Goal: Information Seeking & Learning: Learn about a topic

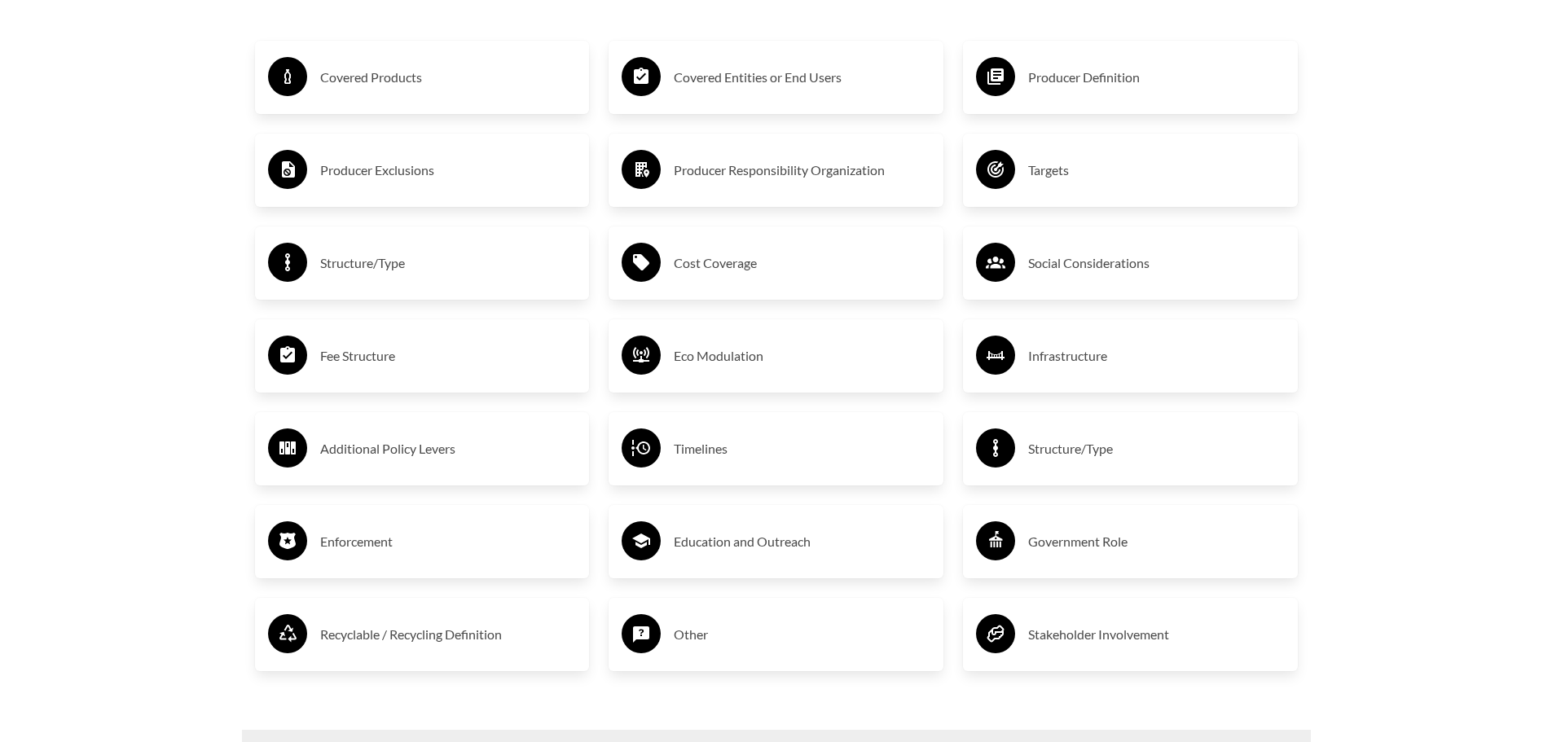
scroll to position [2910, 0]
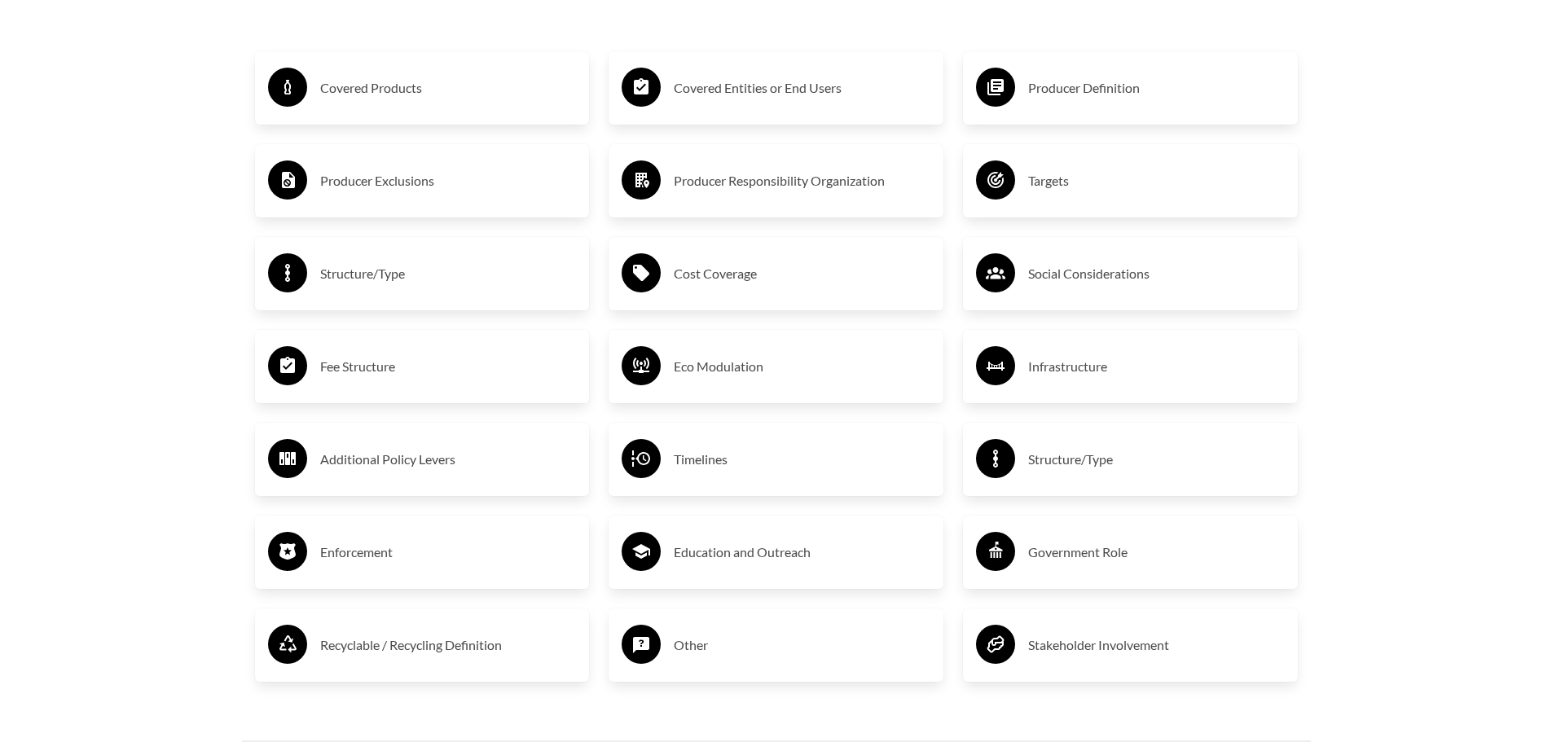
click at [397, 90] on h3 "Covered Products" at bounding box center [448, 88] width 257 height 26
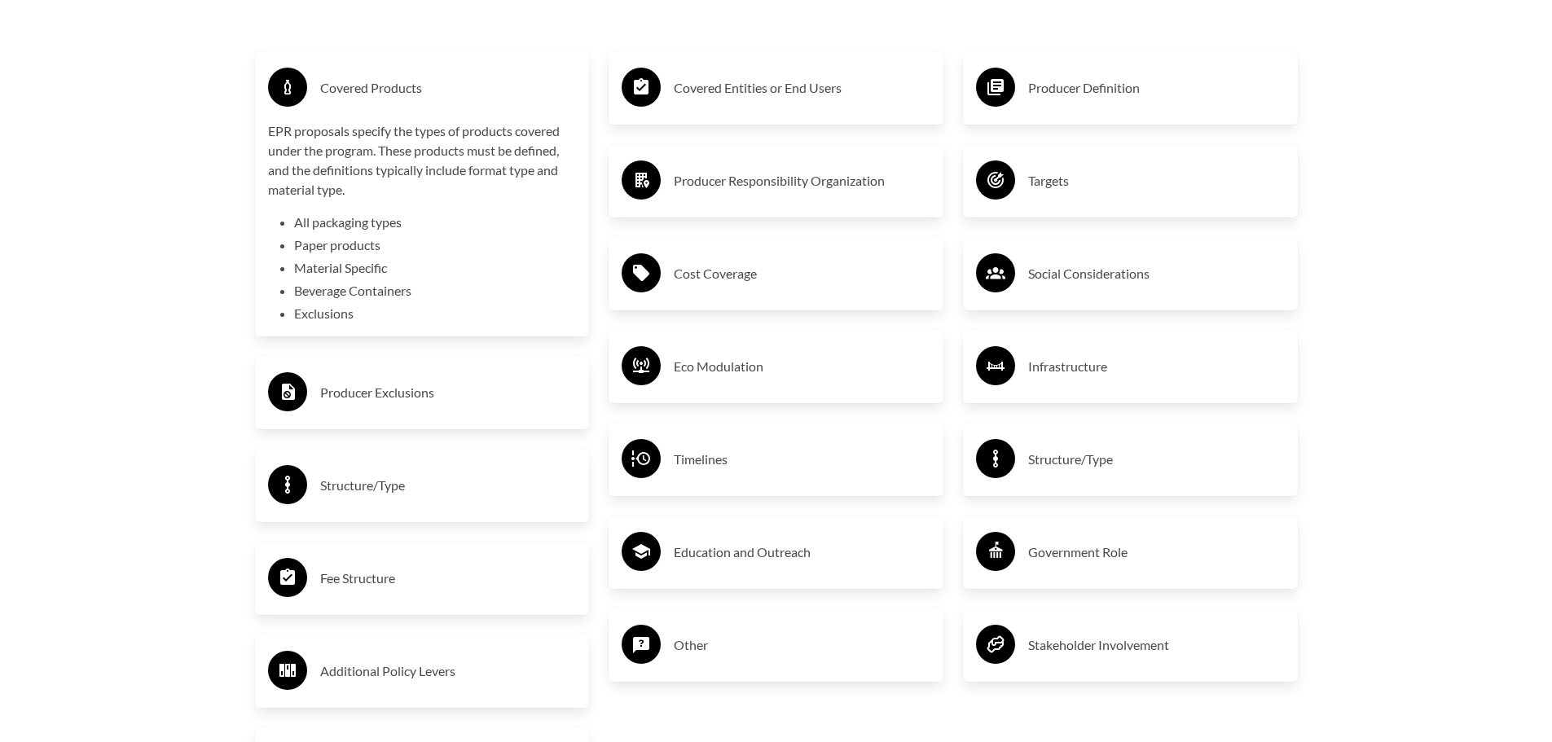
click at [291, 83] on circle at bounding box center [287, 87] width 39 height 39
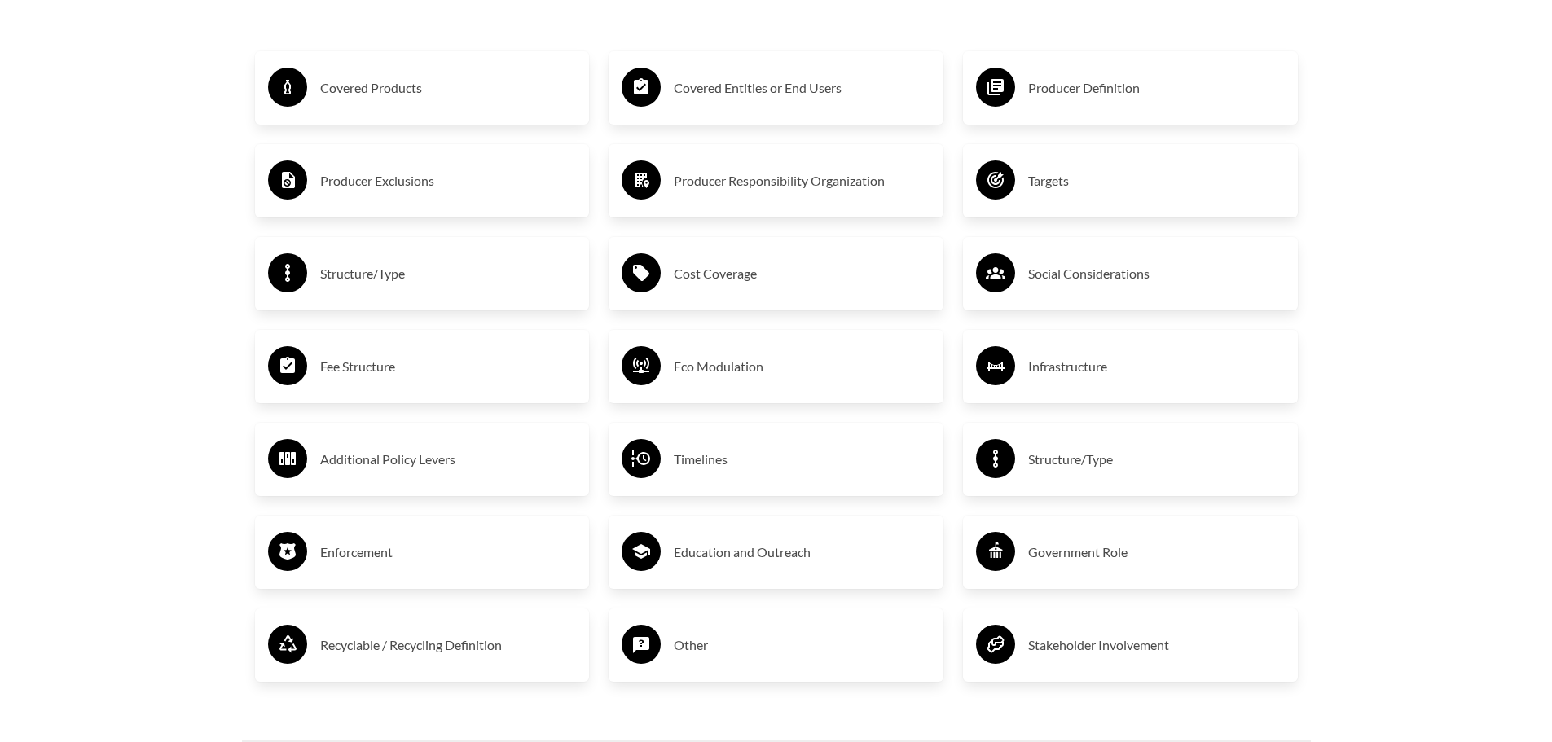
click at [287, 187] on icon at bounding box center [288, 180] width 13 height 16
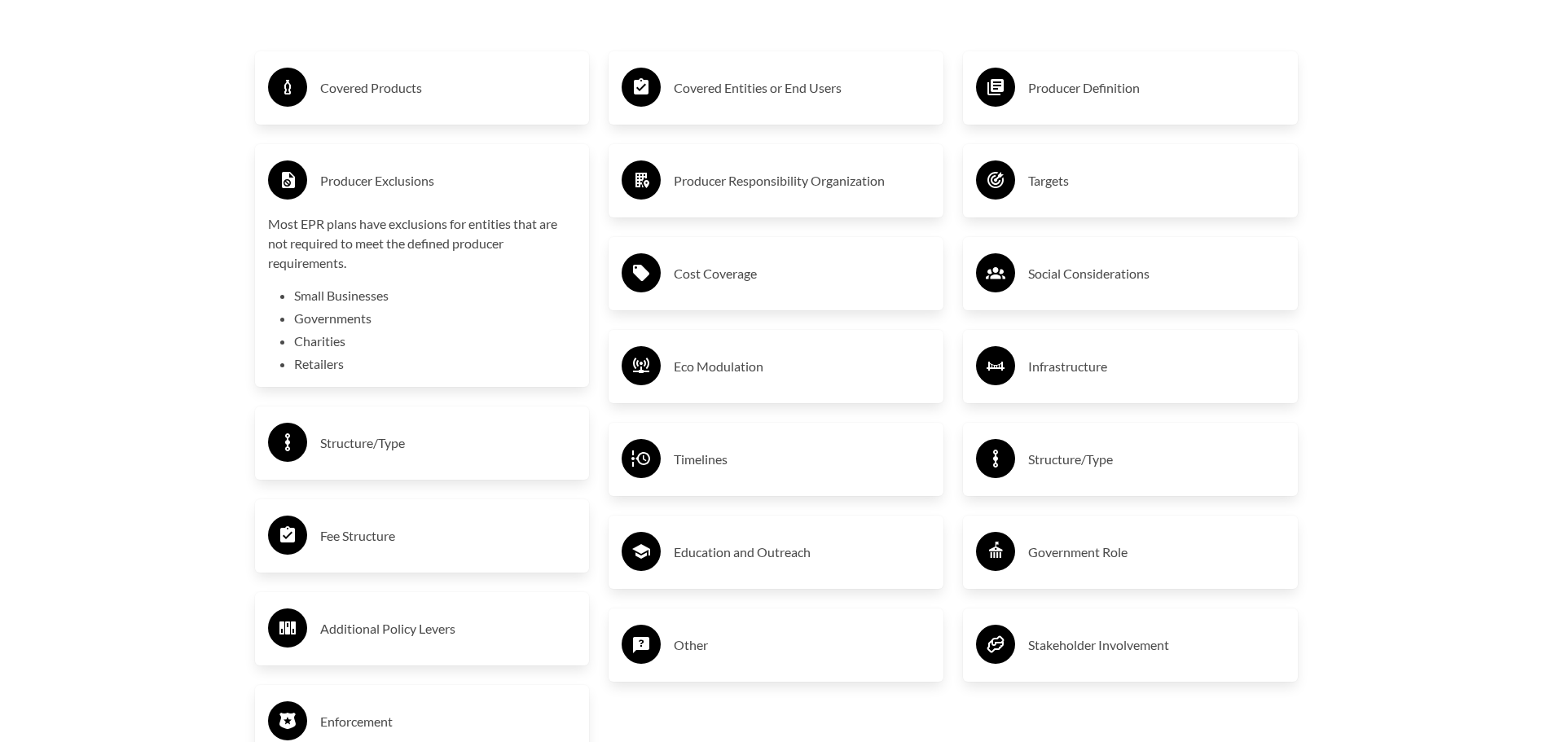
click at [280, 182] on circle at bounding box center [287, 179] width 39 height 39
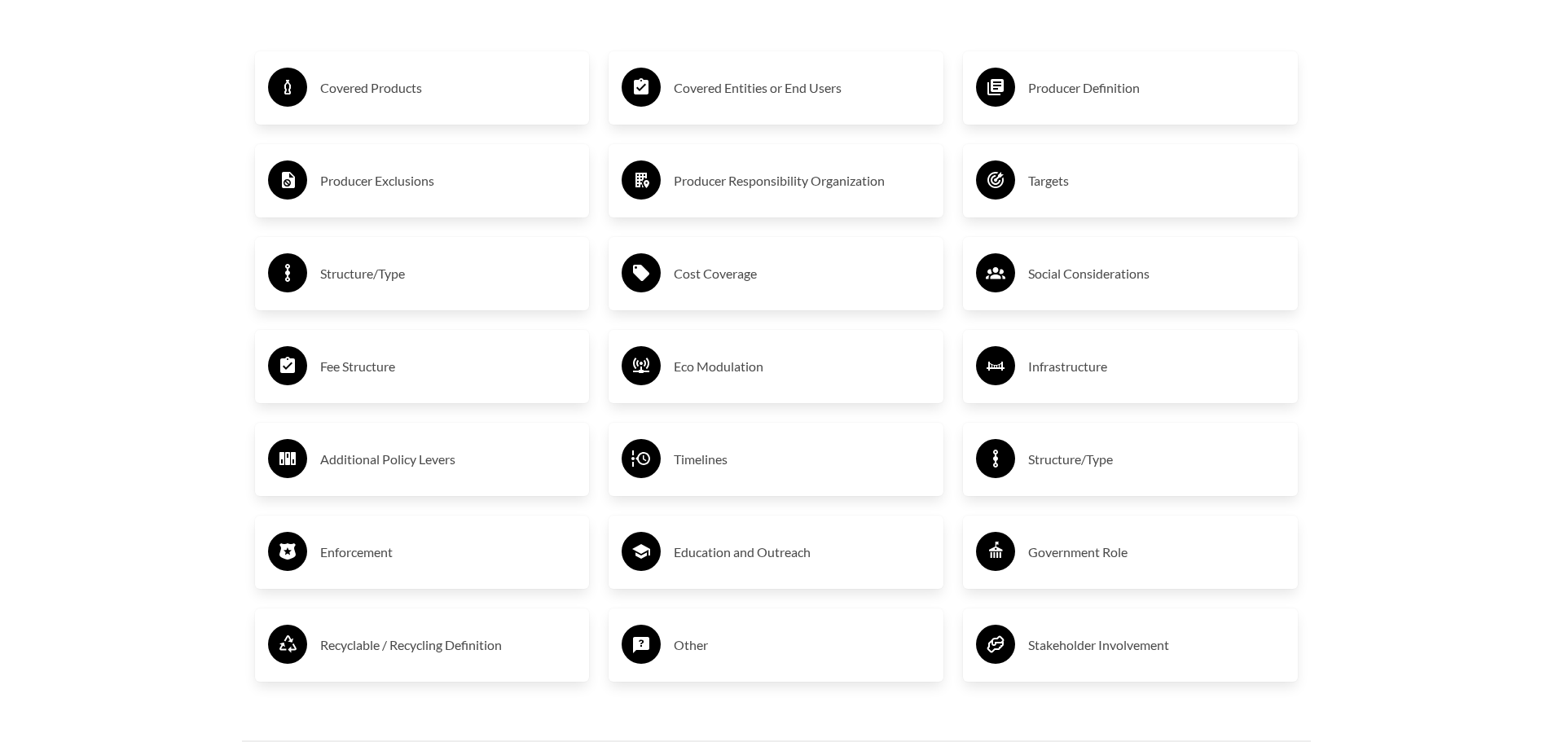
click at [274, 266] on circle at bounding box center [287, 272] width 39 height 39
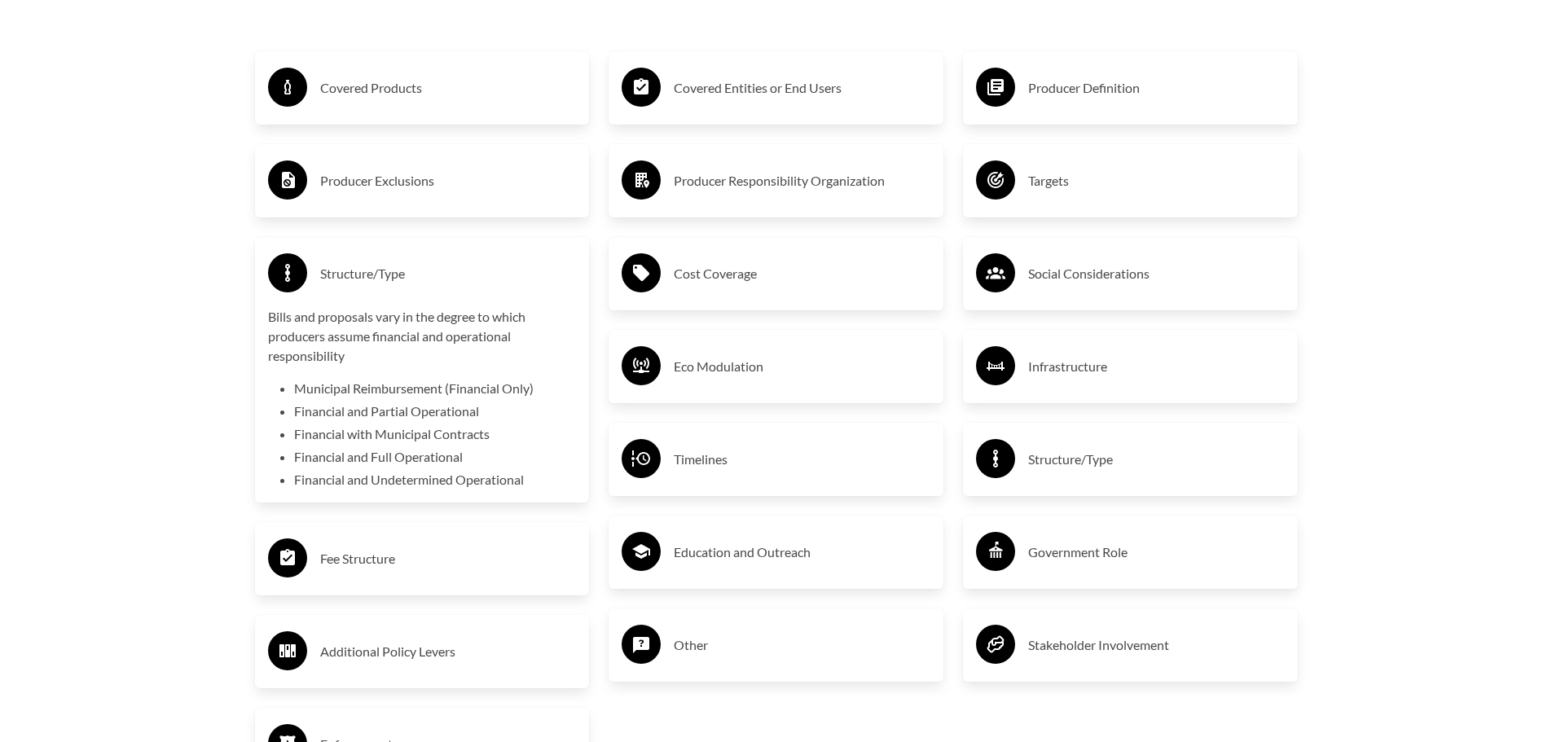
click at [275, 269] on circle at bounding box center [287, 272] width 39 height 39
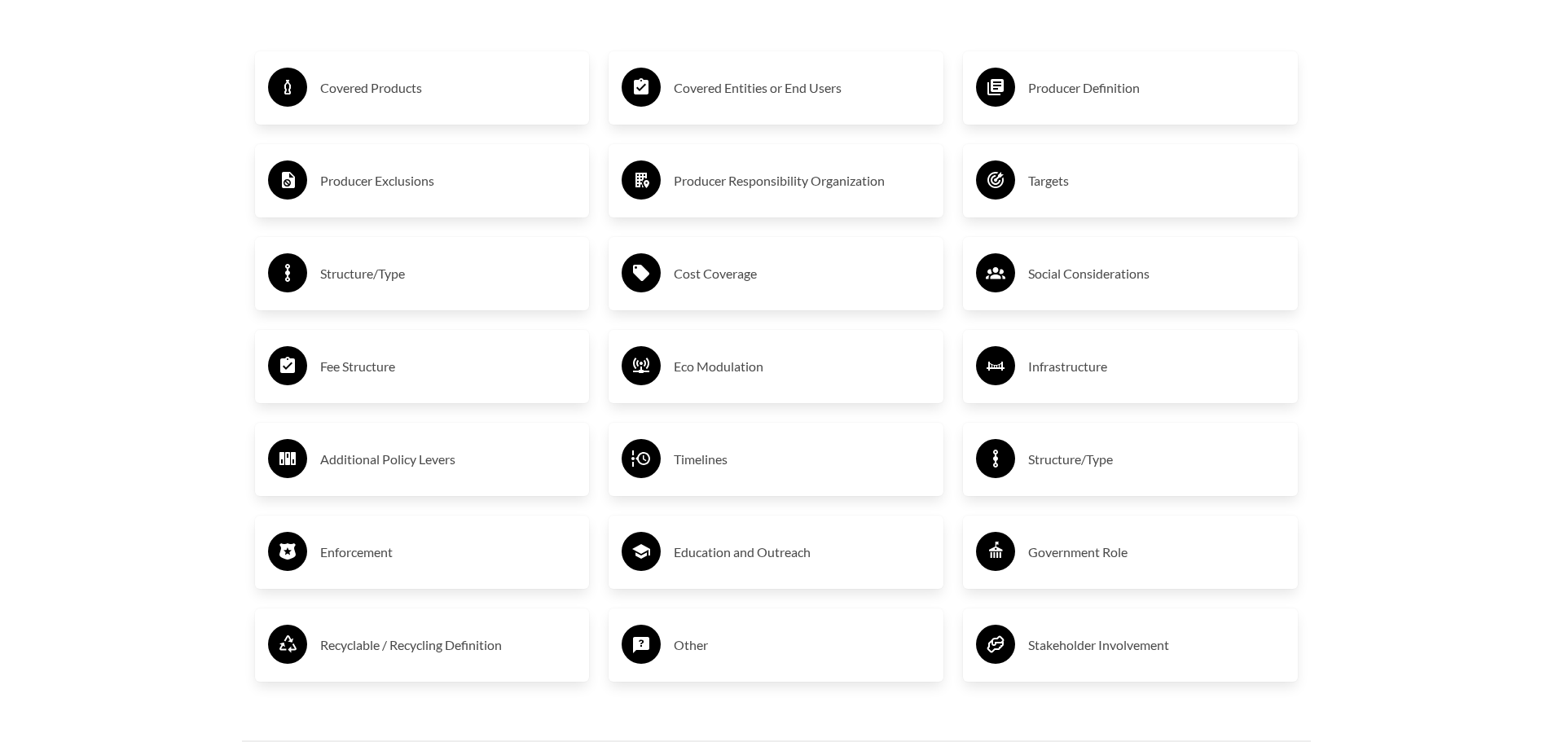
click at [280, 367] on icon at bounding box center [287, 365] width 15 height 16
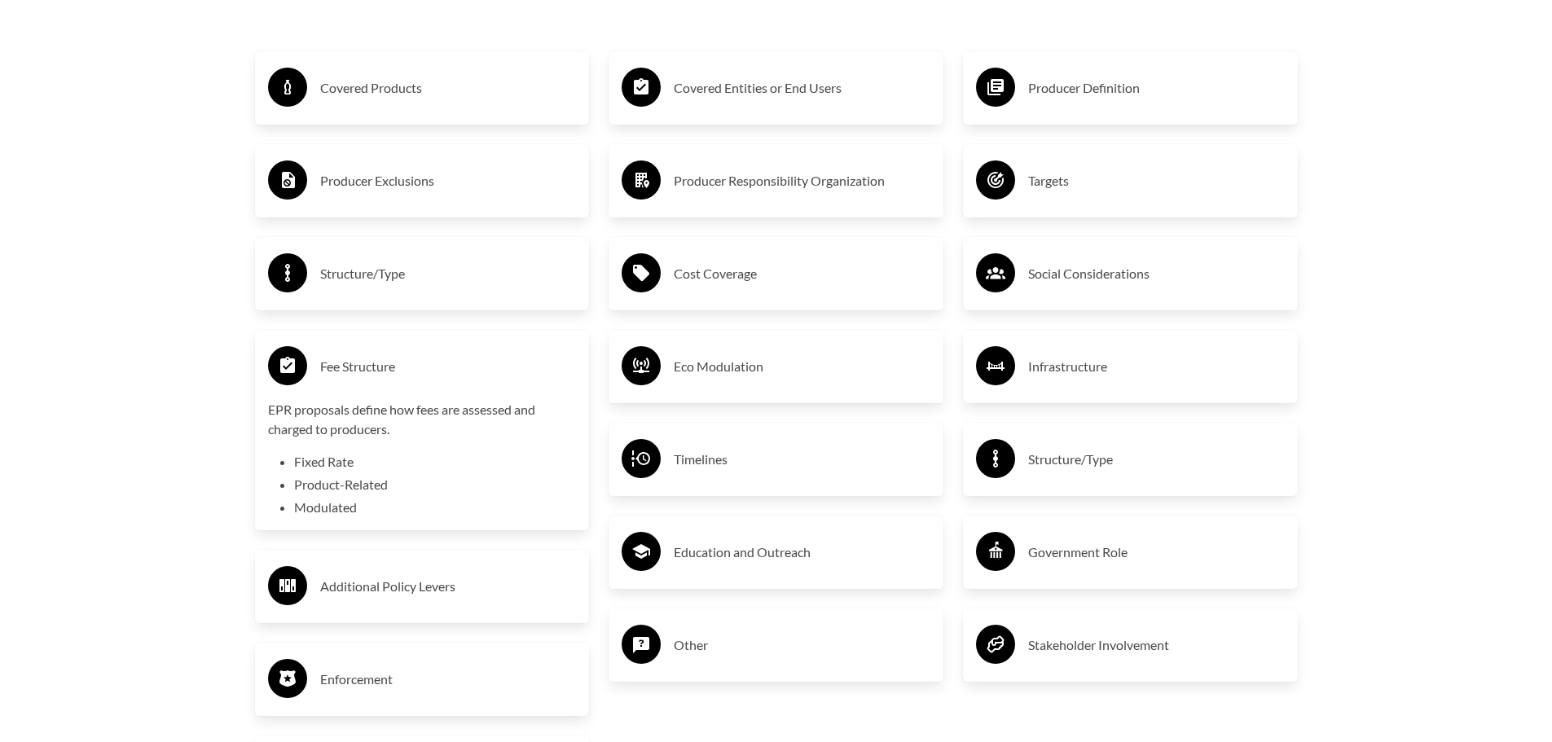
click at [292, 367] on icon at bounding box center [287, 365] width 15 height 16
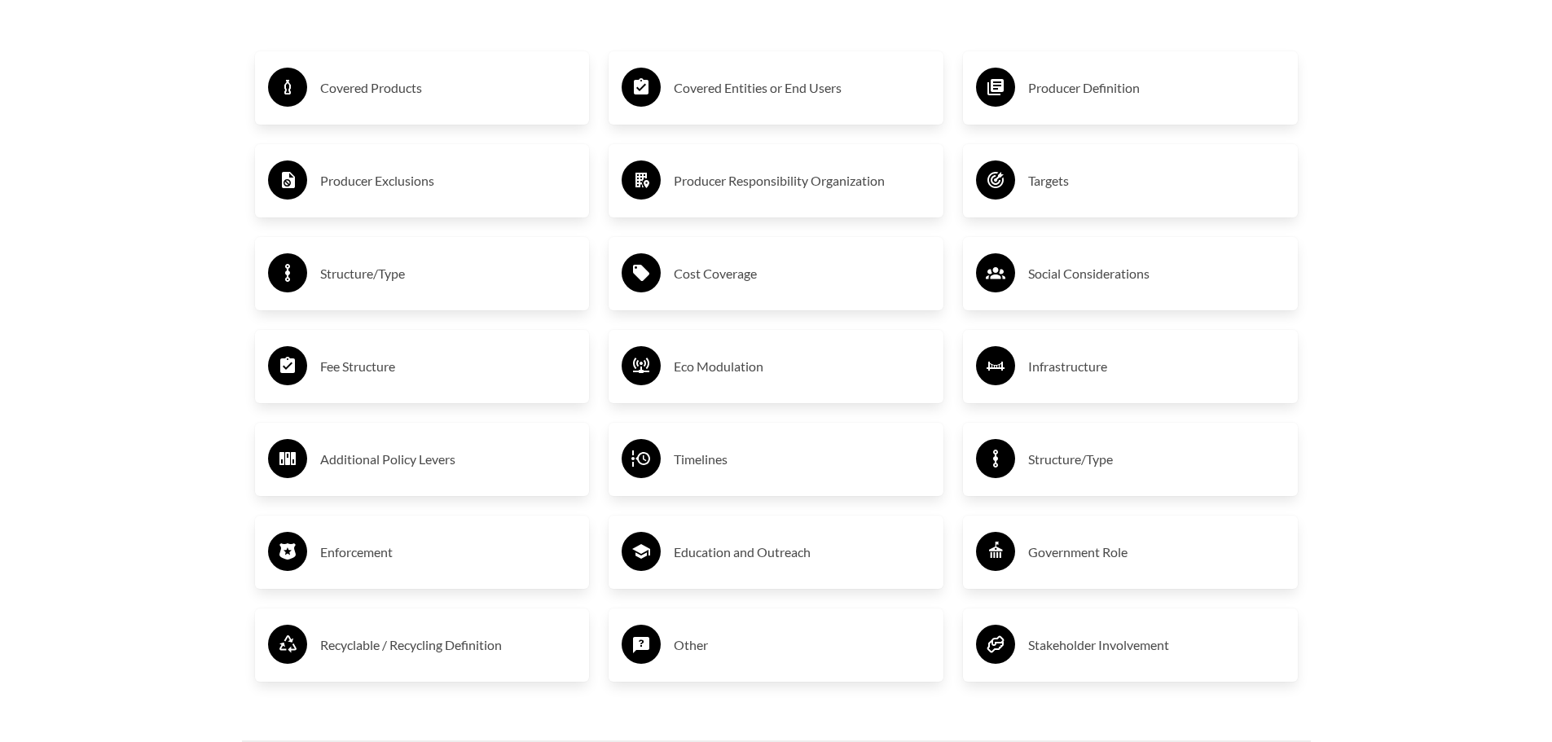
click at [305, 643] on circle at bounding box center [287, 644] width 39 height 39
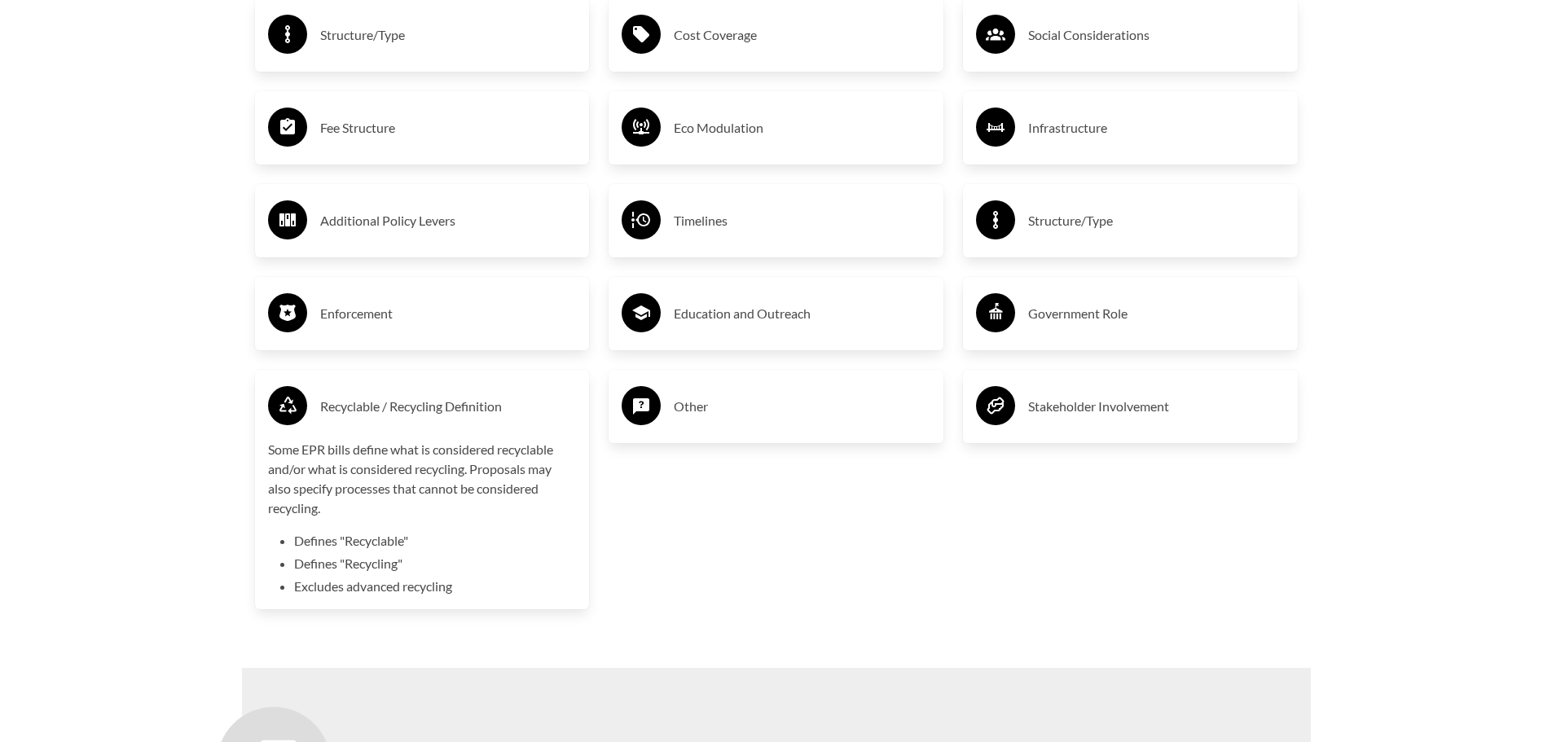
scroll to position [3155, 0]
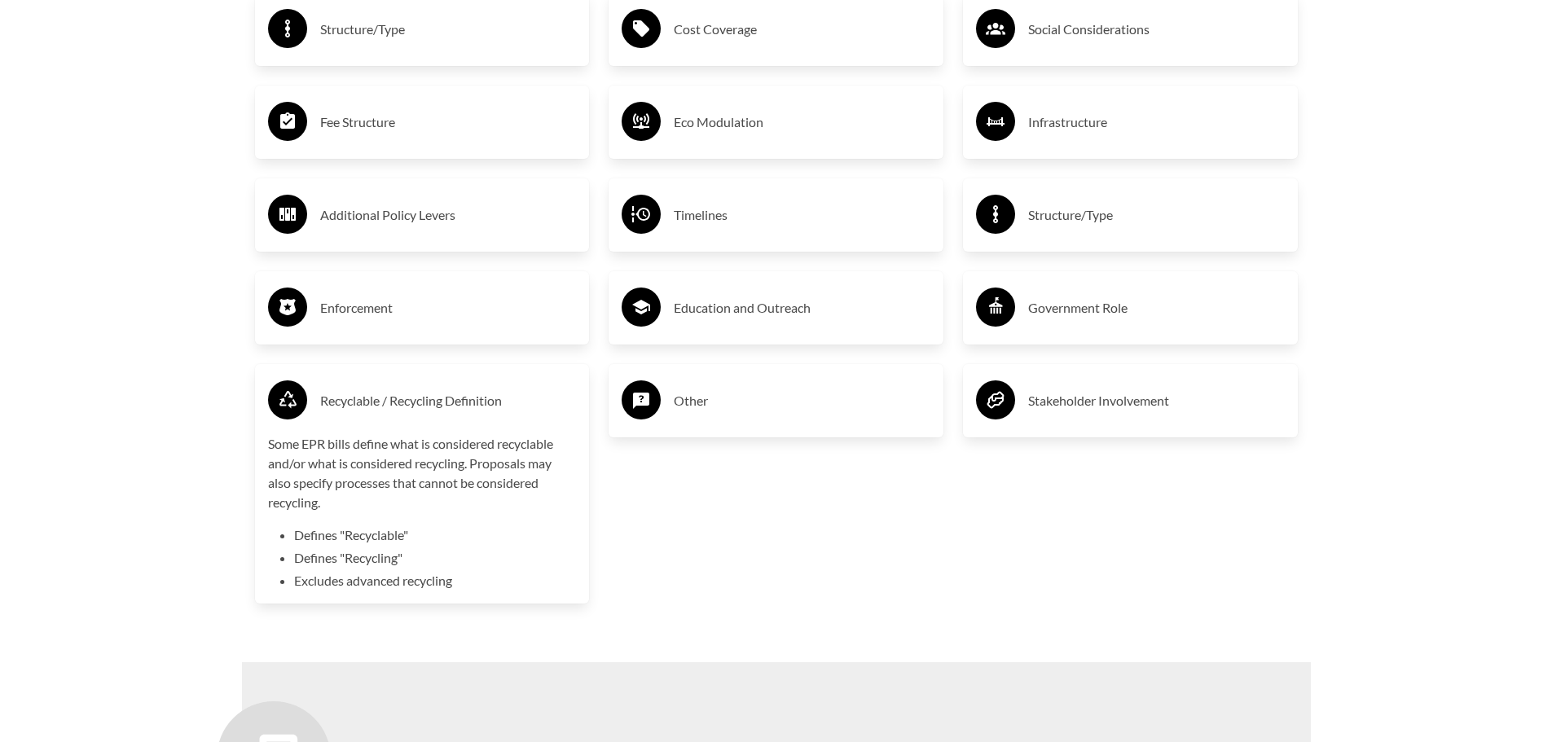
click at [282, 396] on circle at bounding box center [287, 399] width 39 height 39
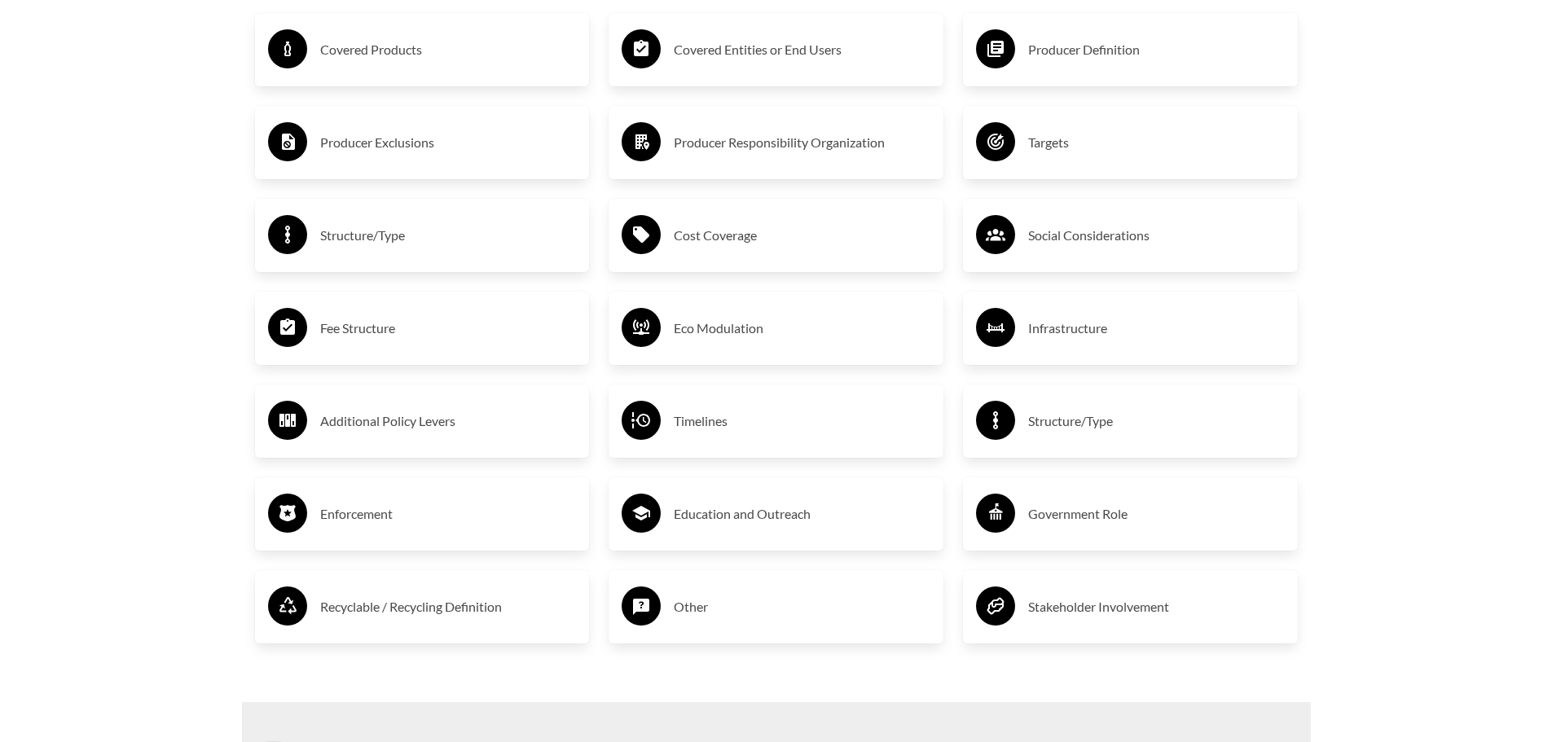
scroll to position [2910, 0]
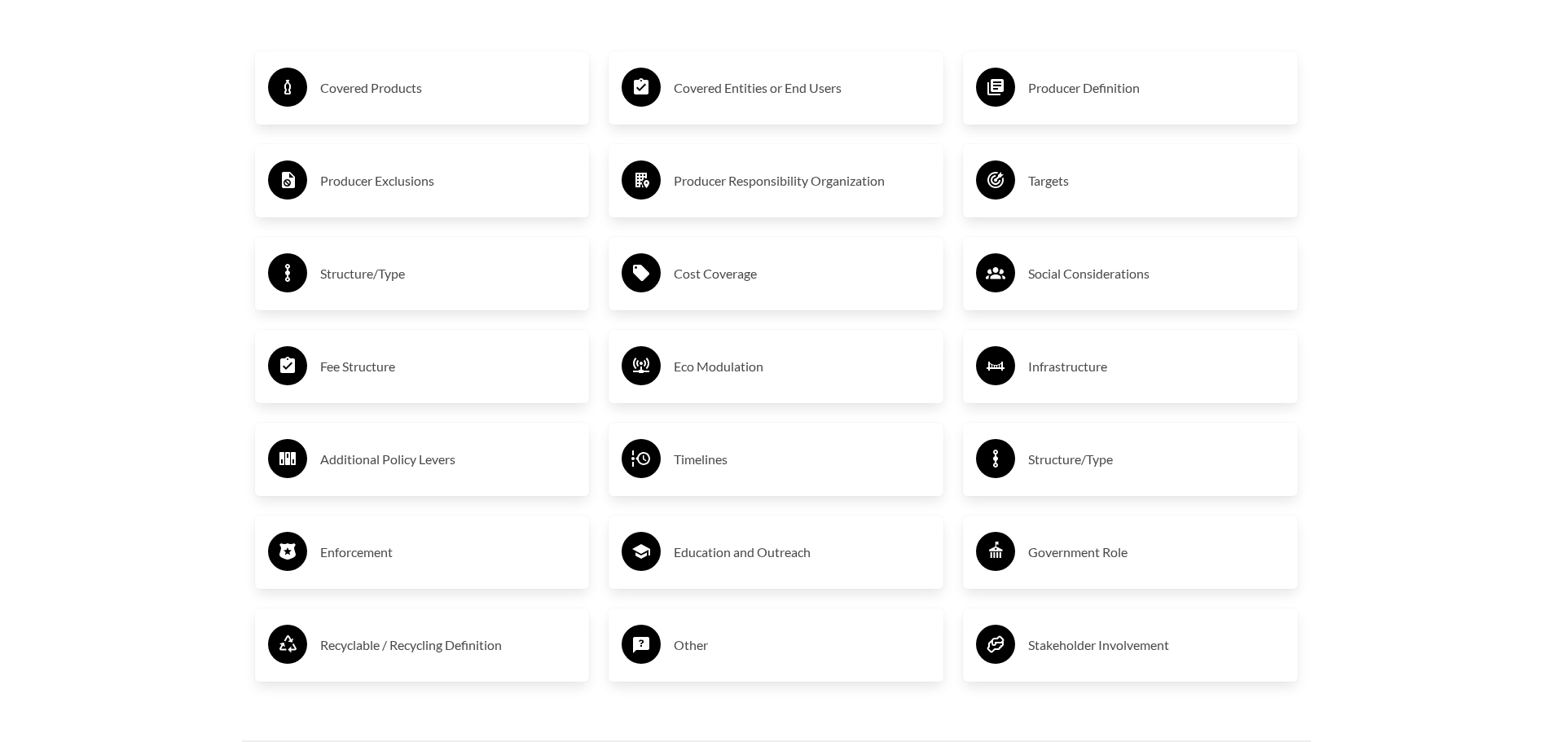
drag, startPoint x: 653, startPoint y: 90, endPoint x: 642, endPoint y: 110, distance: 22.6
click at [651, 92] on circle at bounding box center [640, 87] width 39 height 39
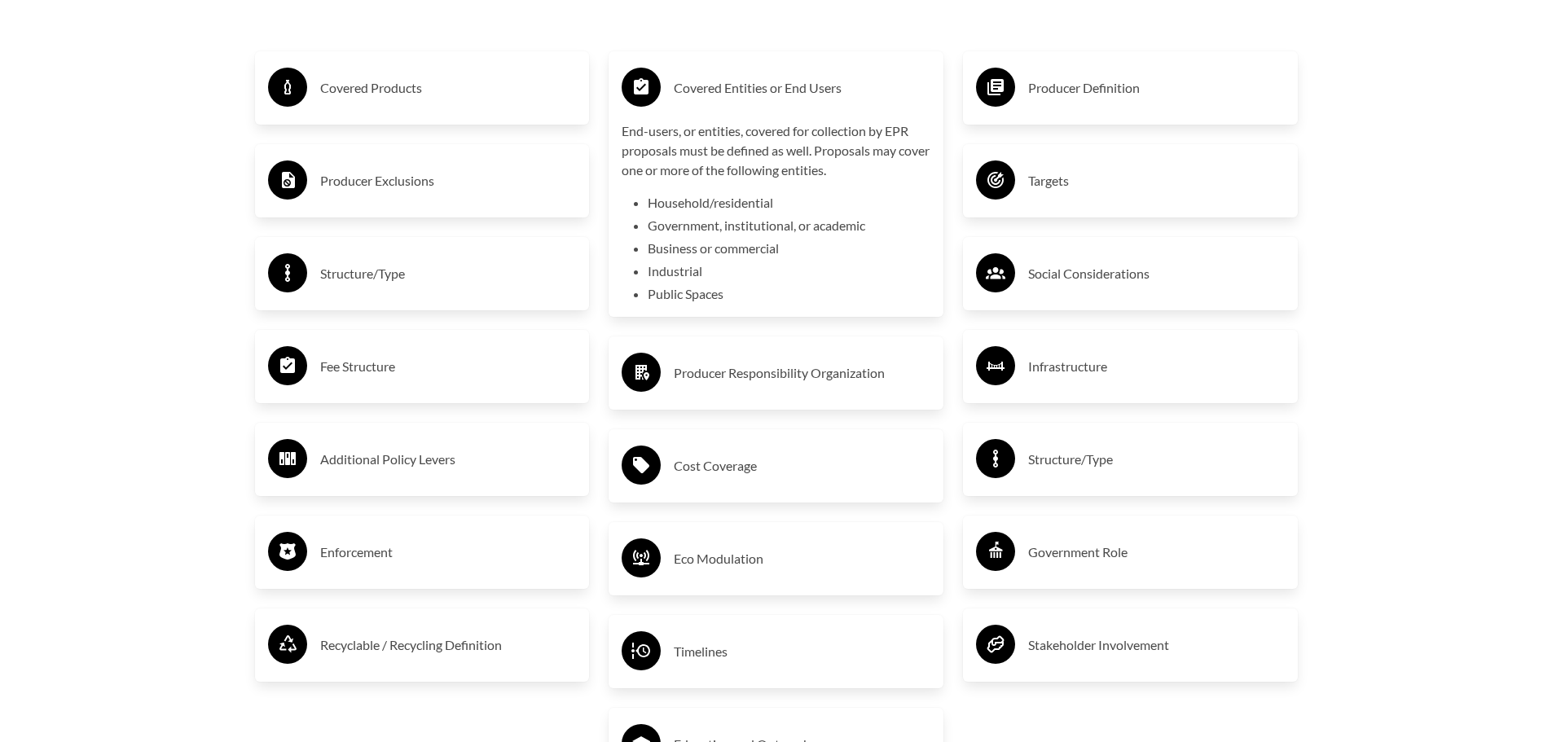
click at [647, 91] on icon at bounding box center [641, 86] width 15 height 16
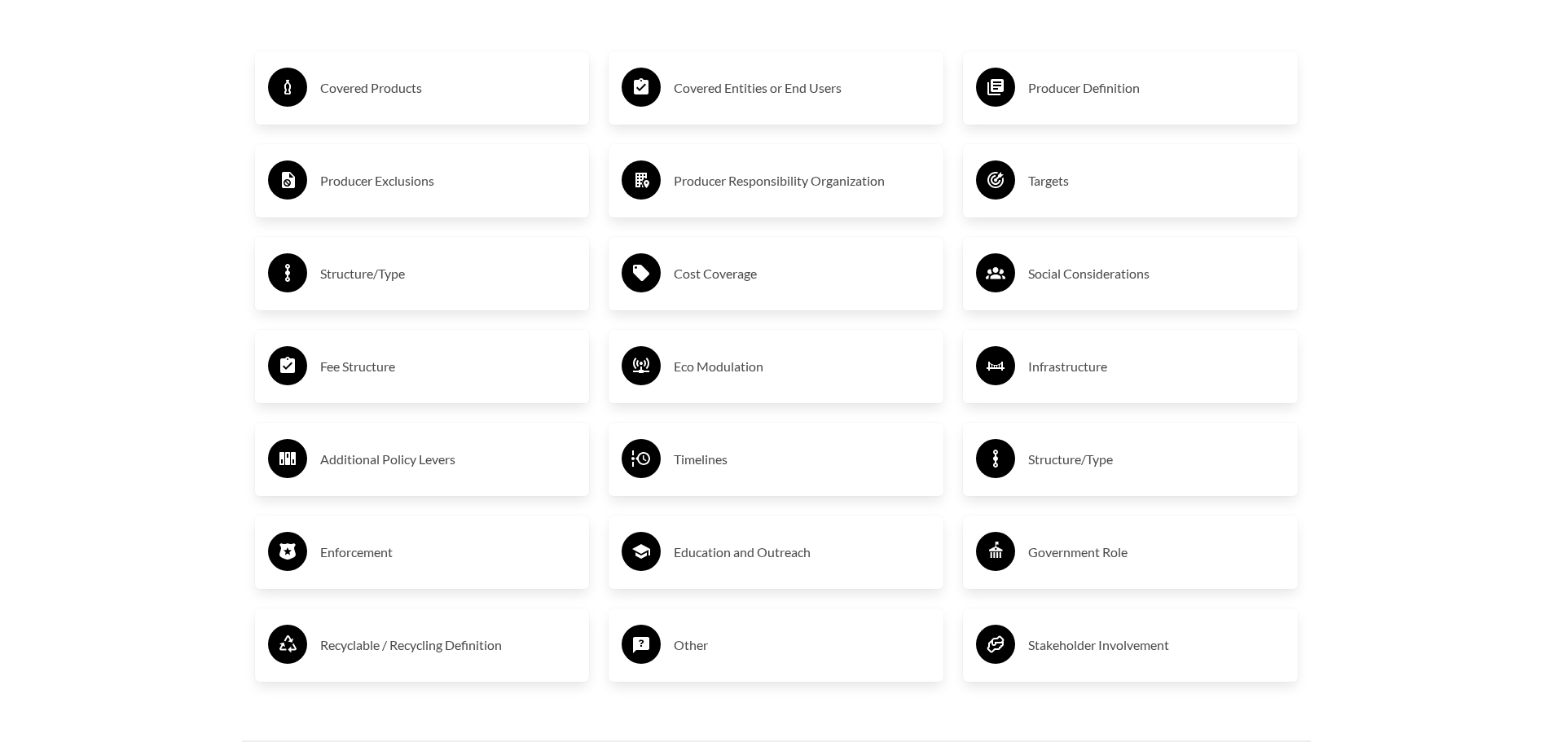
click at [650, 459] on icon at bounding box center [640, 458] width 39 height 39
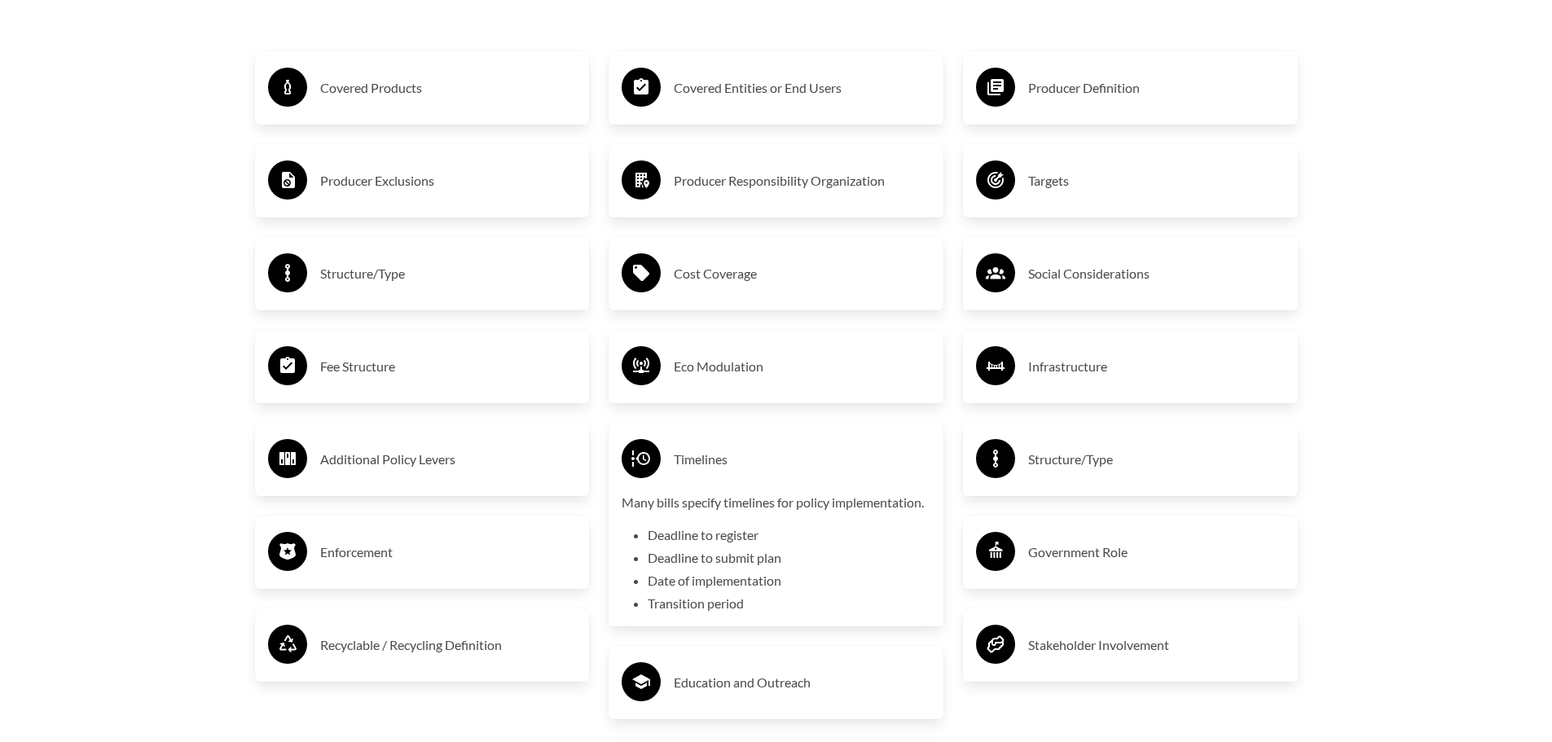
click at [650, 460] on icon at bounding box center [640, 458] width 19 height 16
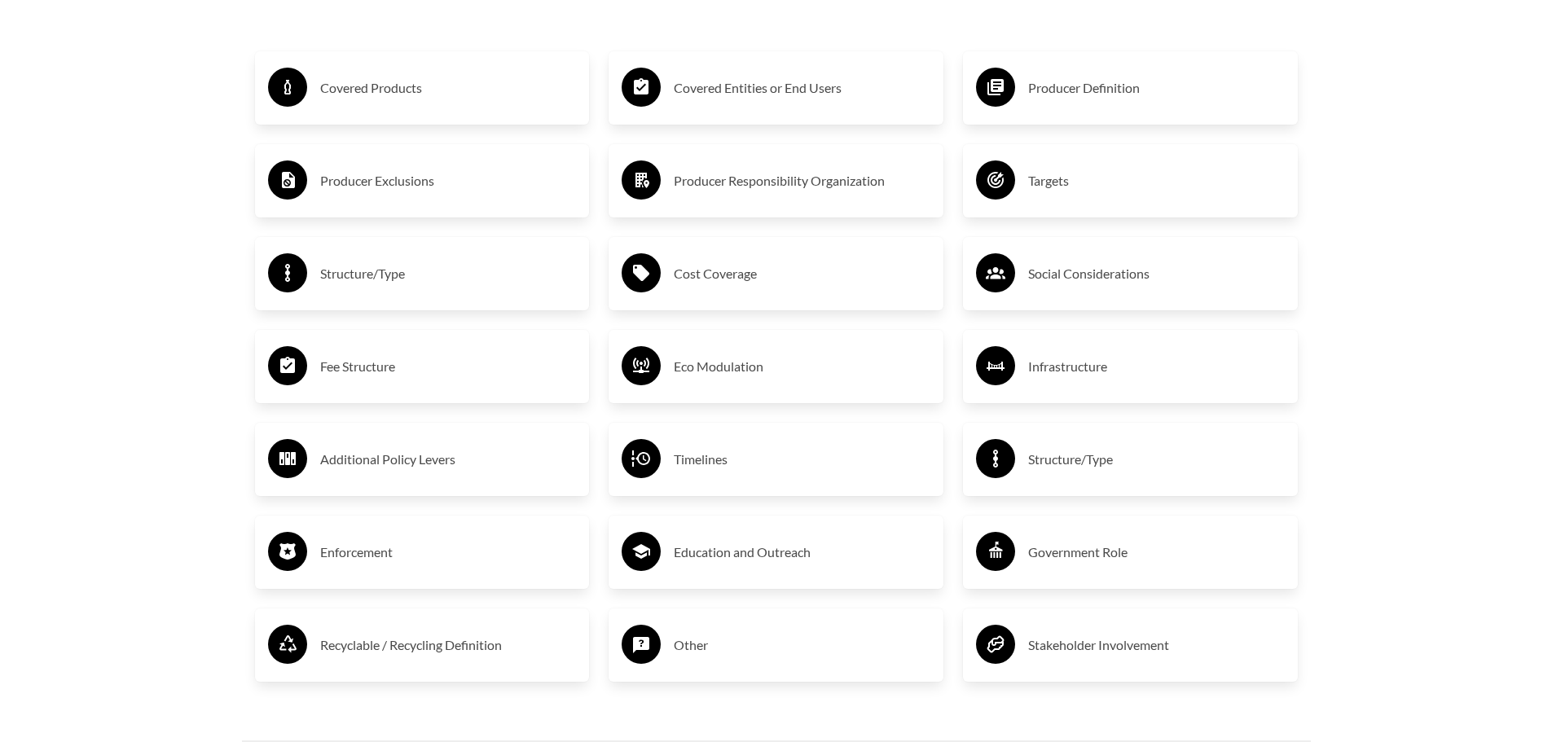
click at [643, 558] on icon at bounding box center [641, 551] width 18 height 15
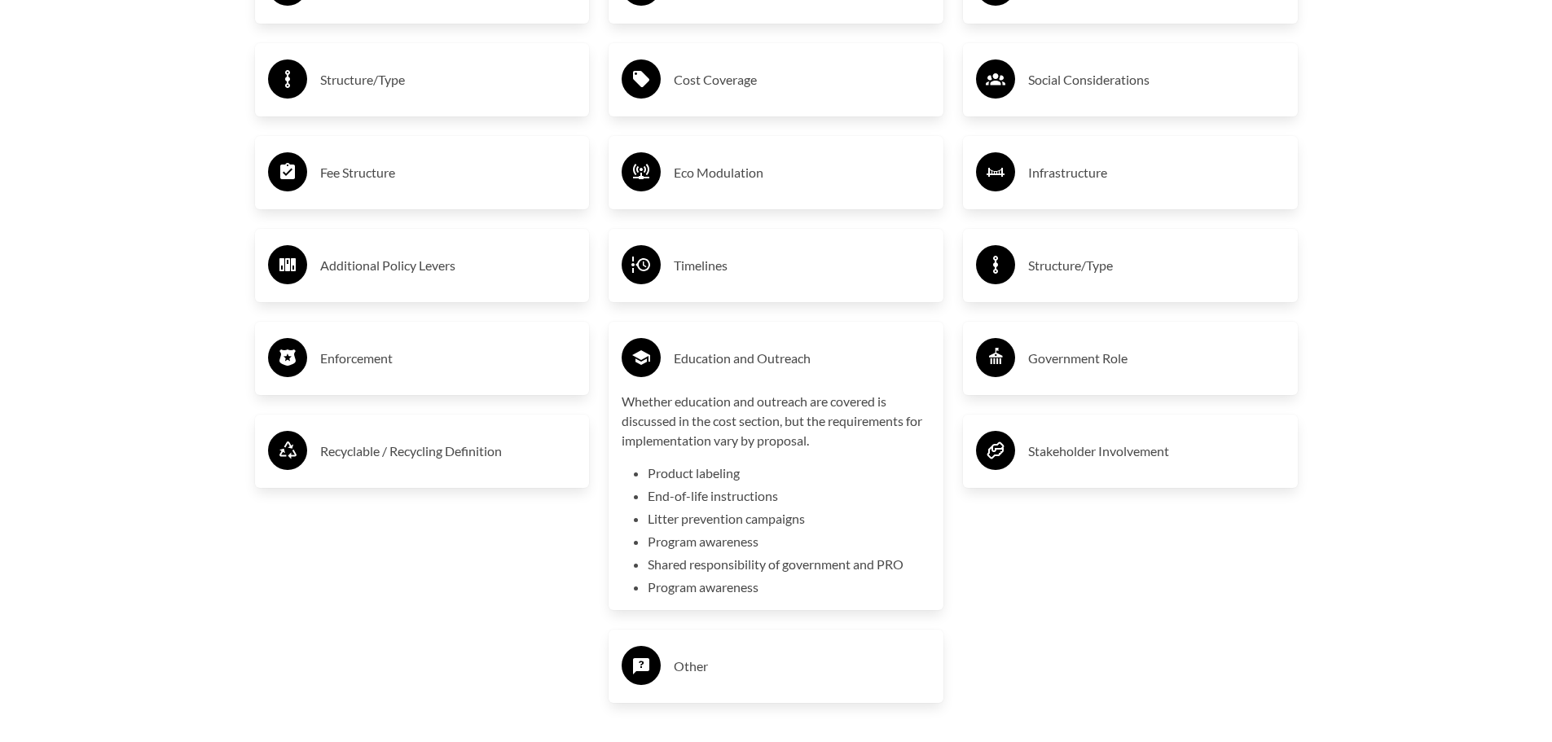
scroll to position [3155, 0]
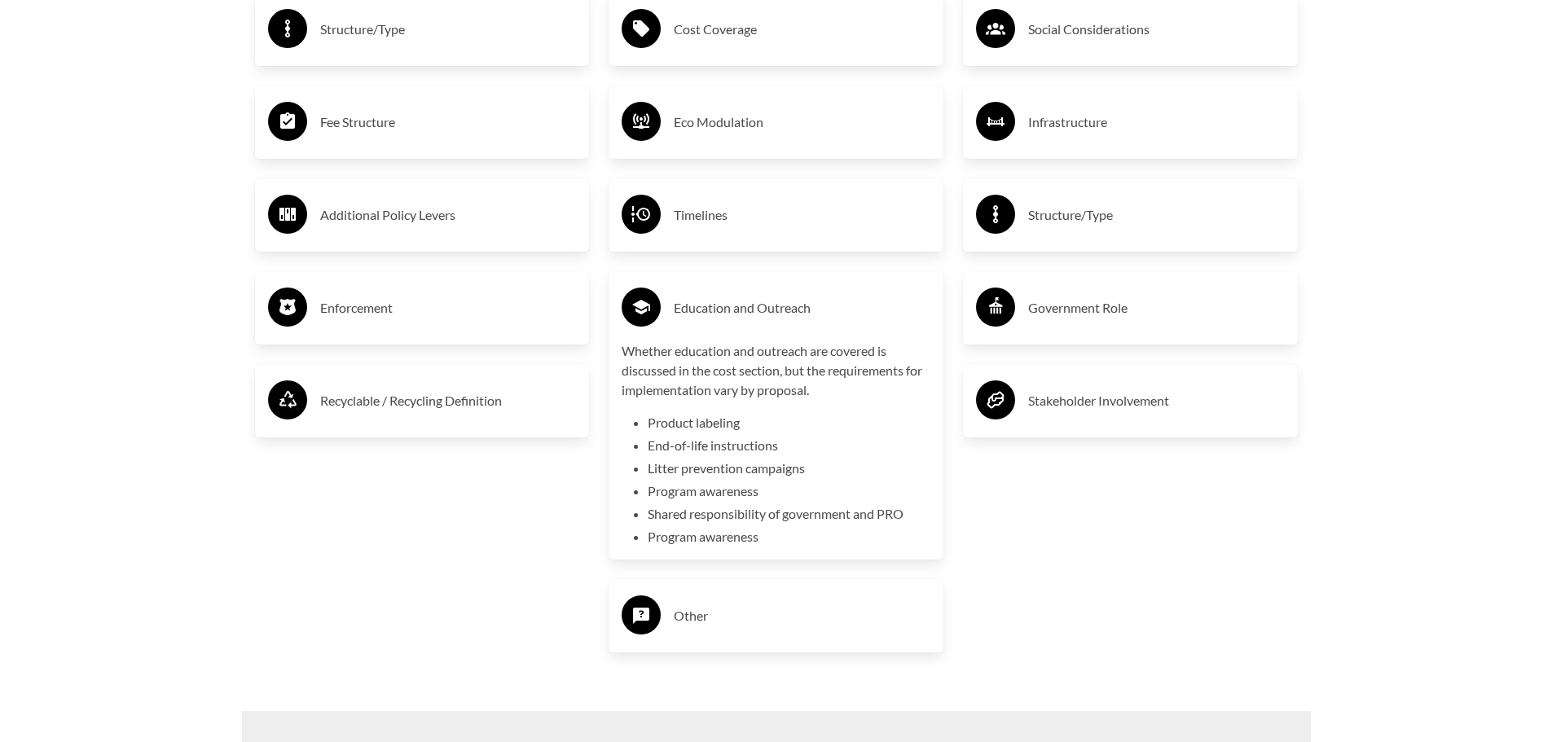
click at [643, 314] on icon at bounding box center [641, 307] width 18 height 15
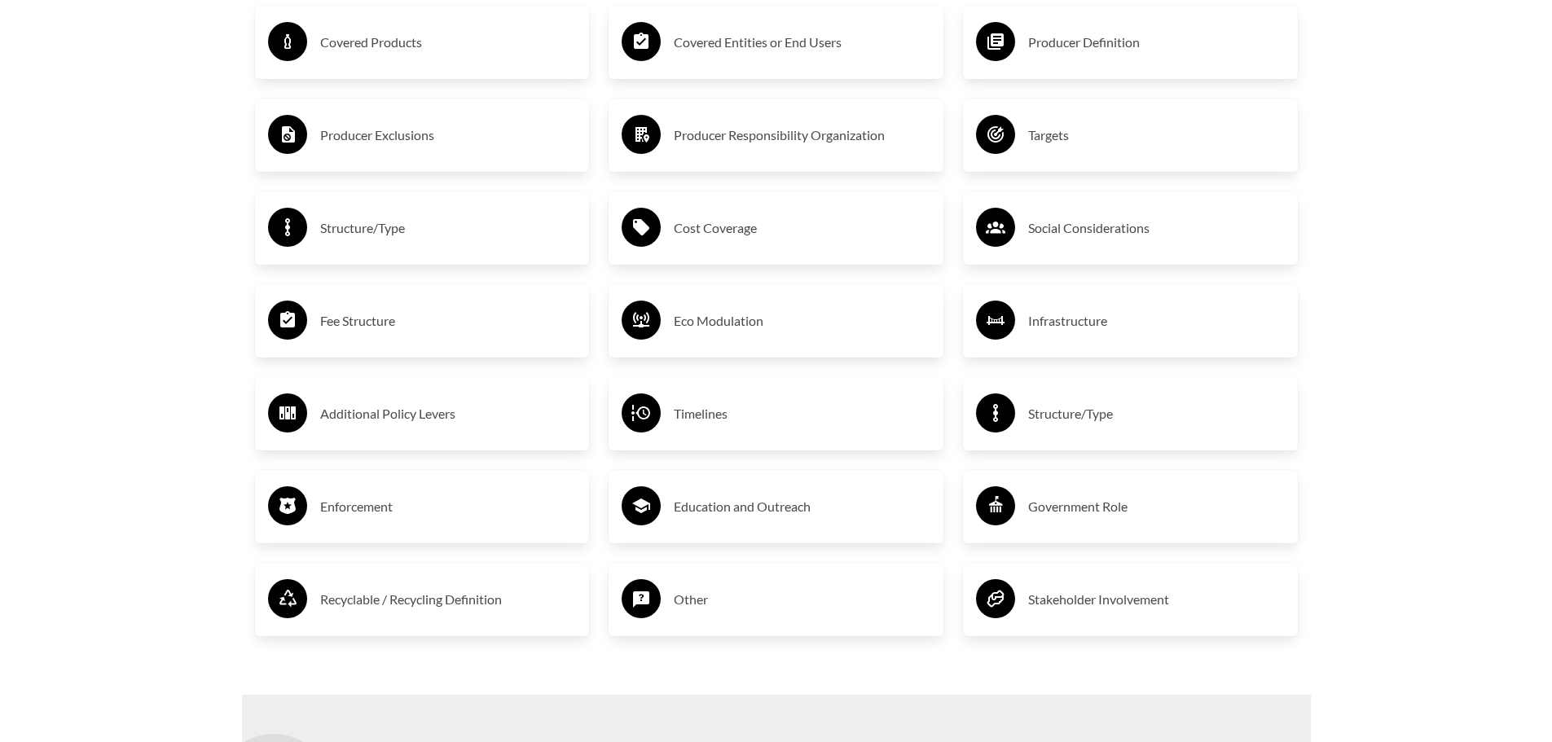
scroll to position [2910, 0]
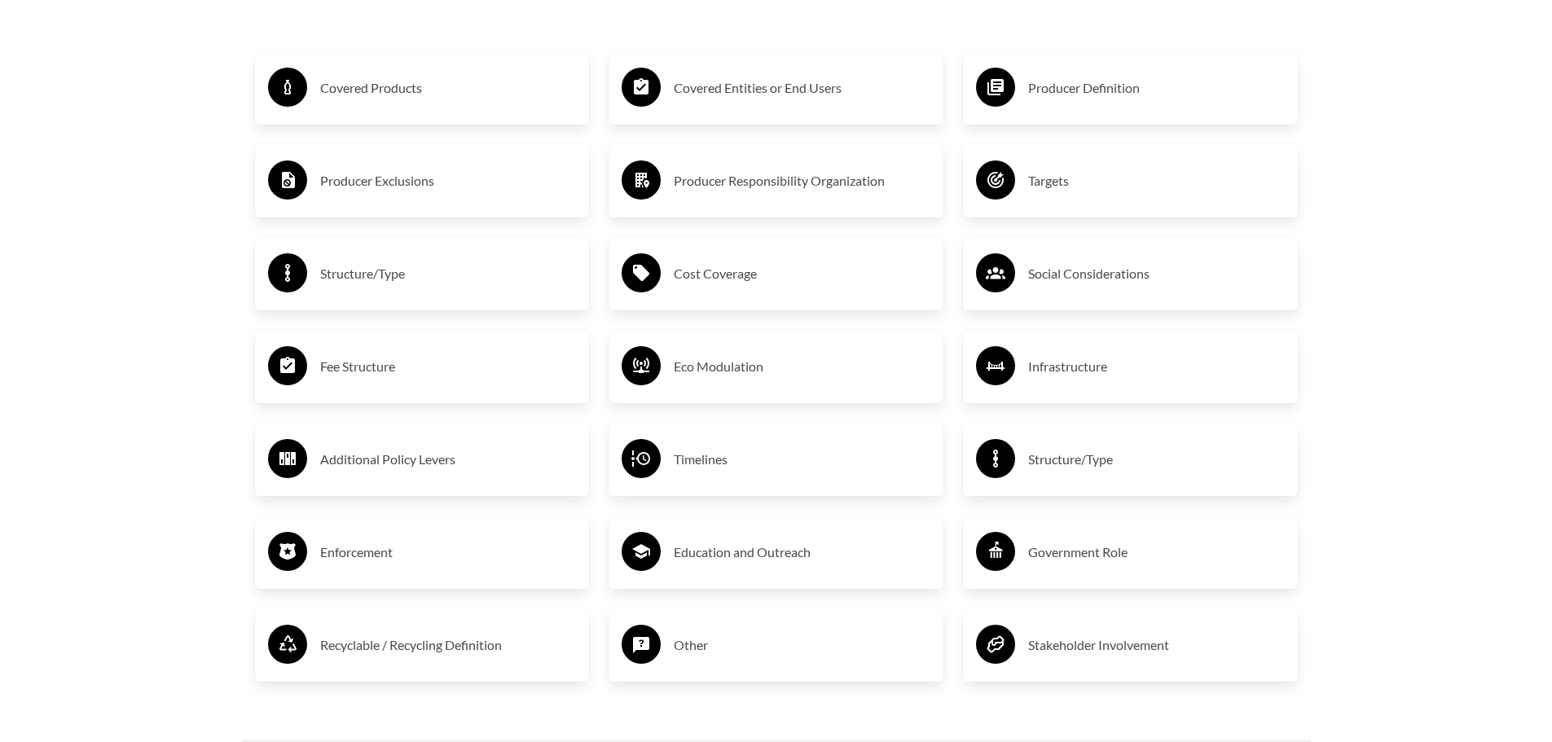
click at [997, 559] on icon at bounding box center [995, 551] width 39 height 39
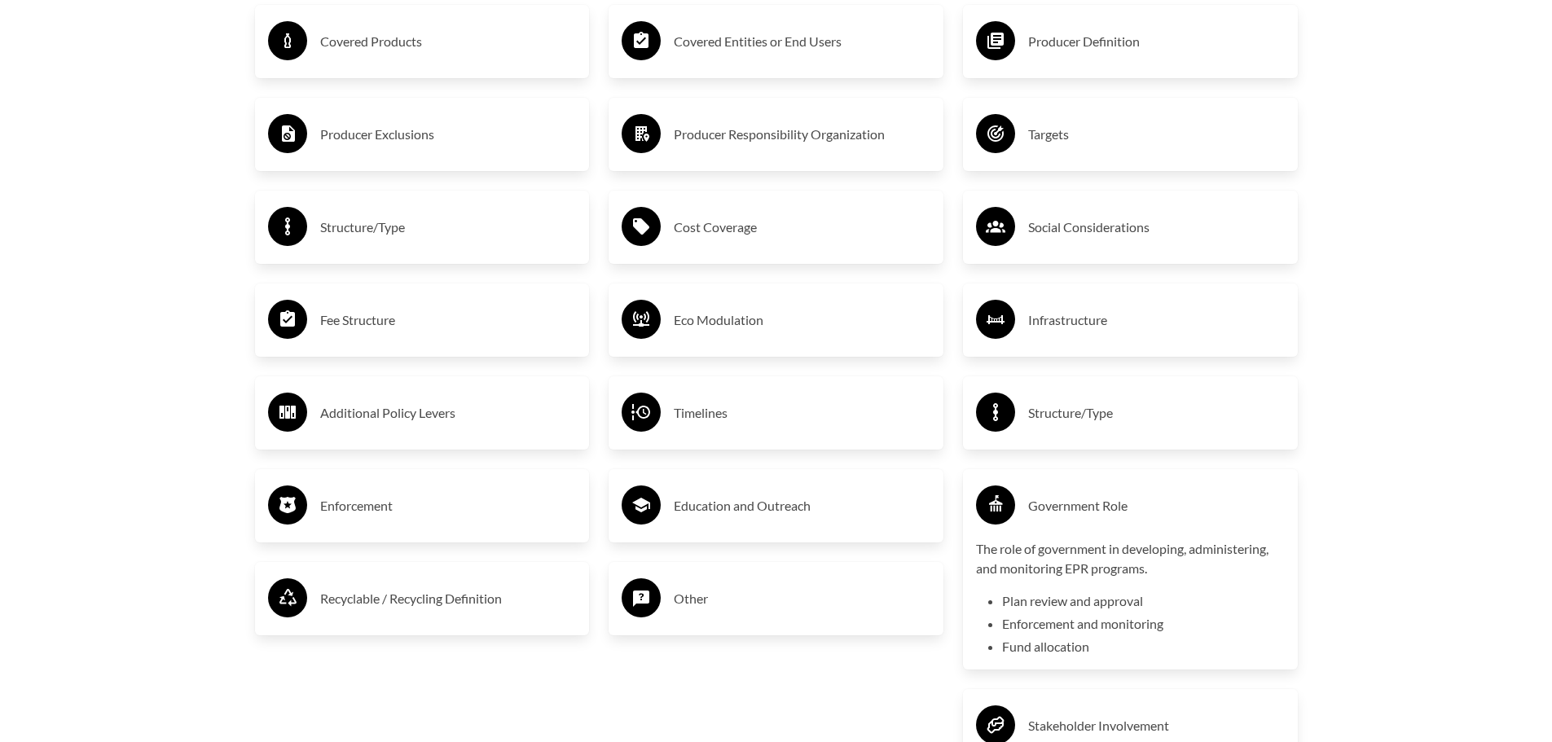
scroll to position [2992, 0]
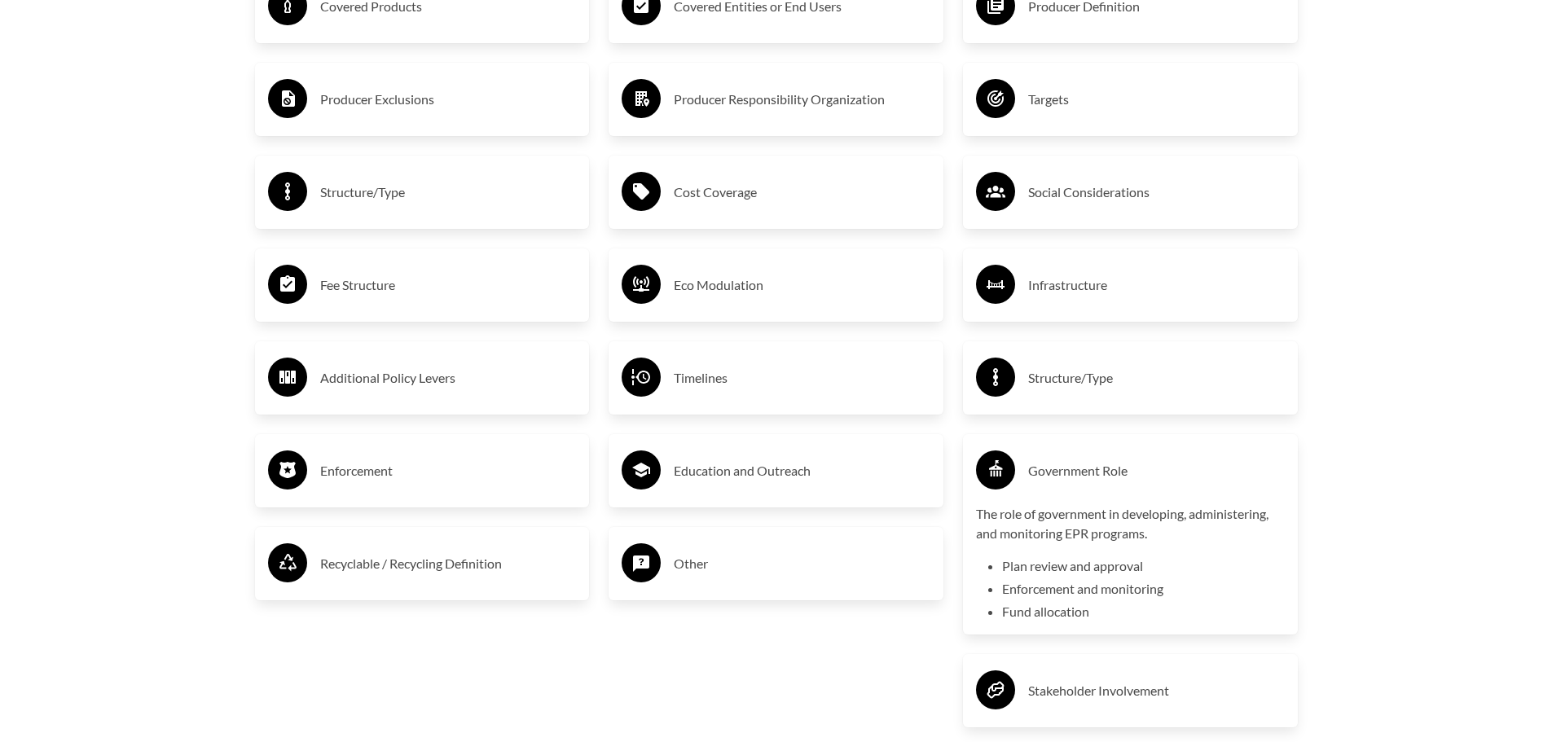
click at [1001, 465] on circle at bounding box center [995, 469] width 39 height 39
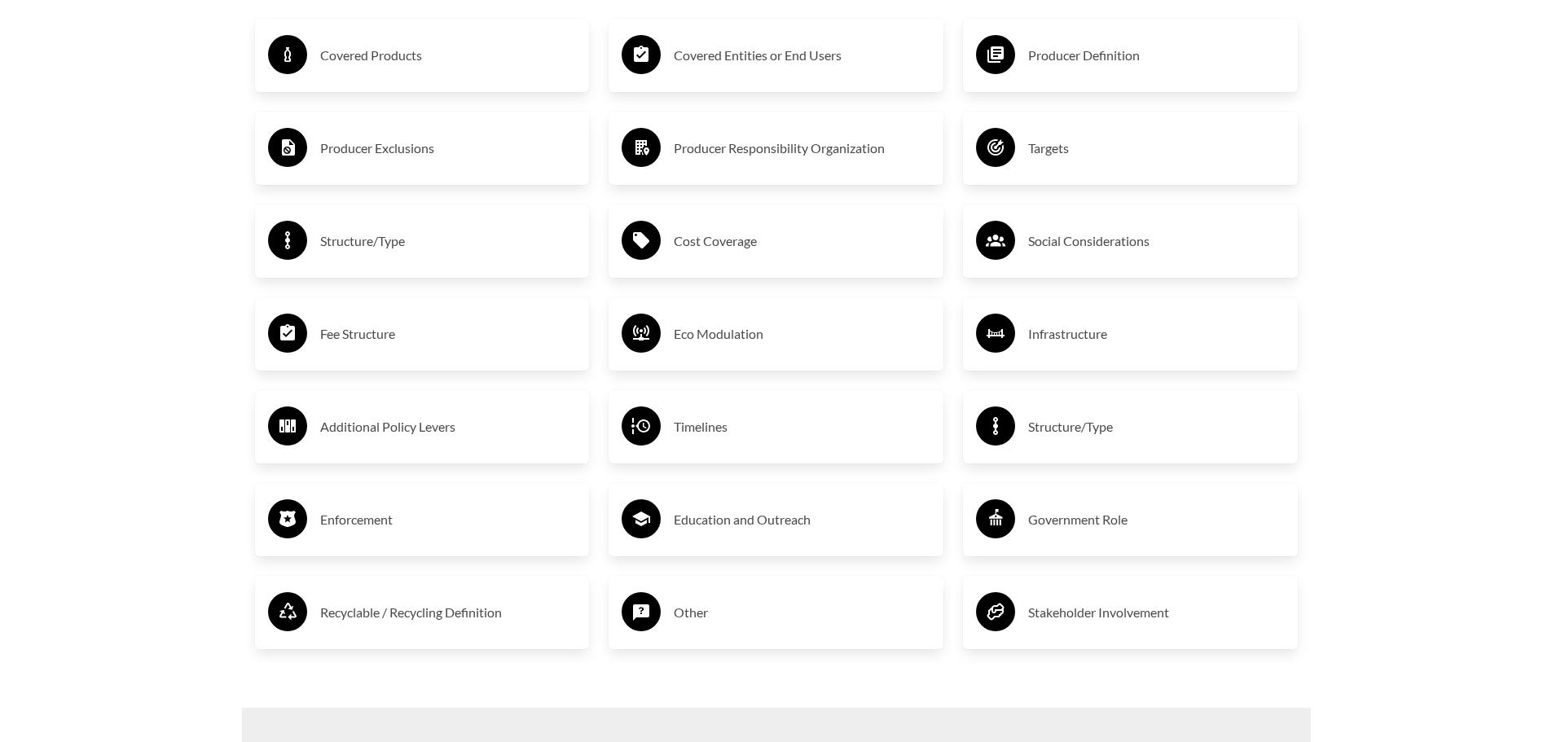
scroll to position [2829, 0]
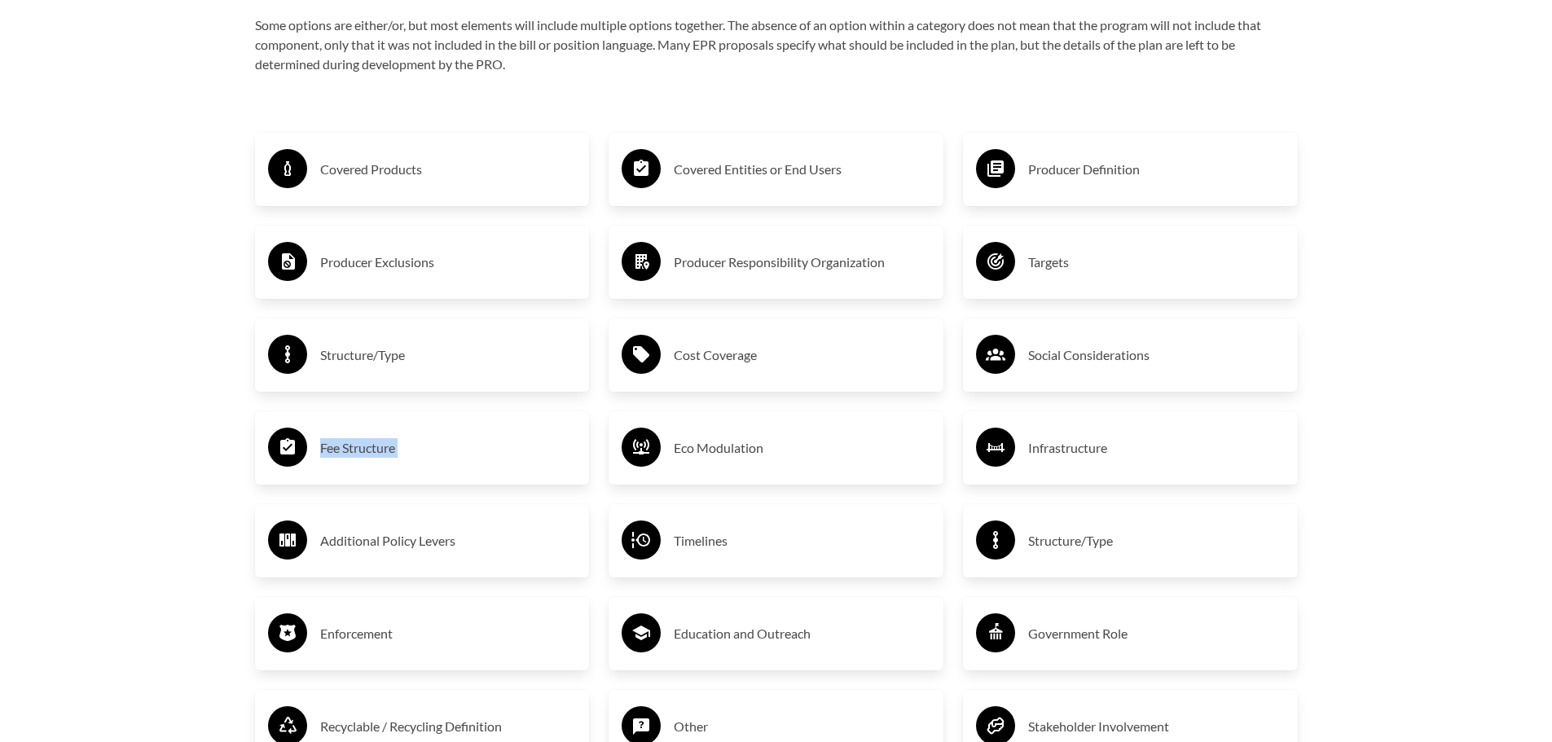
drag, startPoint x: 20, startPoint y: 464, endPoint x: 7, endPoint y: 470, distance: 14.2
drag, startPoint x: 0, startPoint y: 483, endPoint x: 2, endPoint y: 509, distance: 26.2
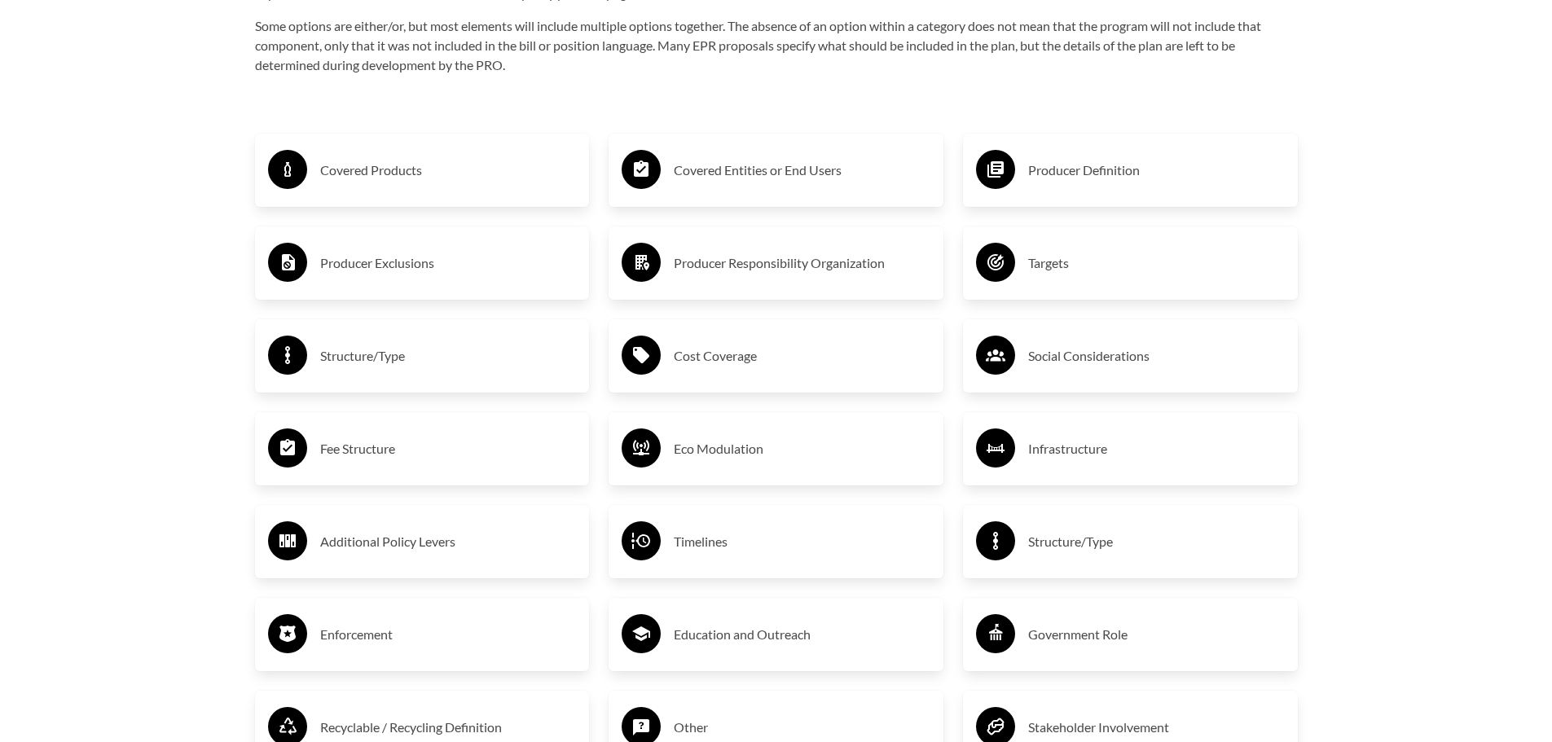
drag, startPoint x: 0, startPoint y: 246, endPoint x: 33, endPoint y: 234, distance: 35.6
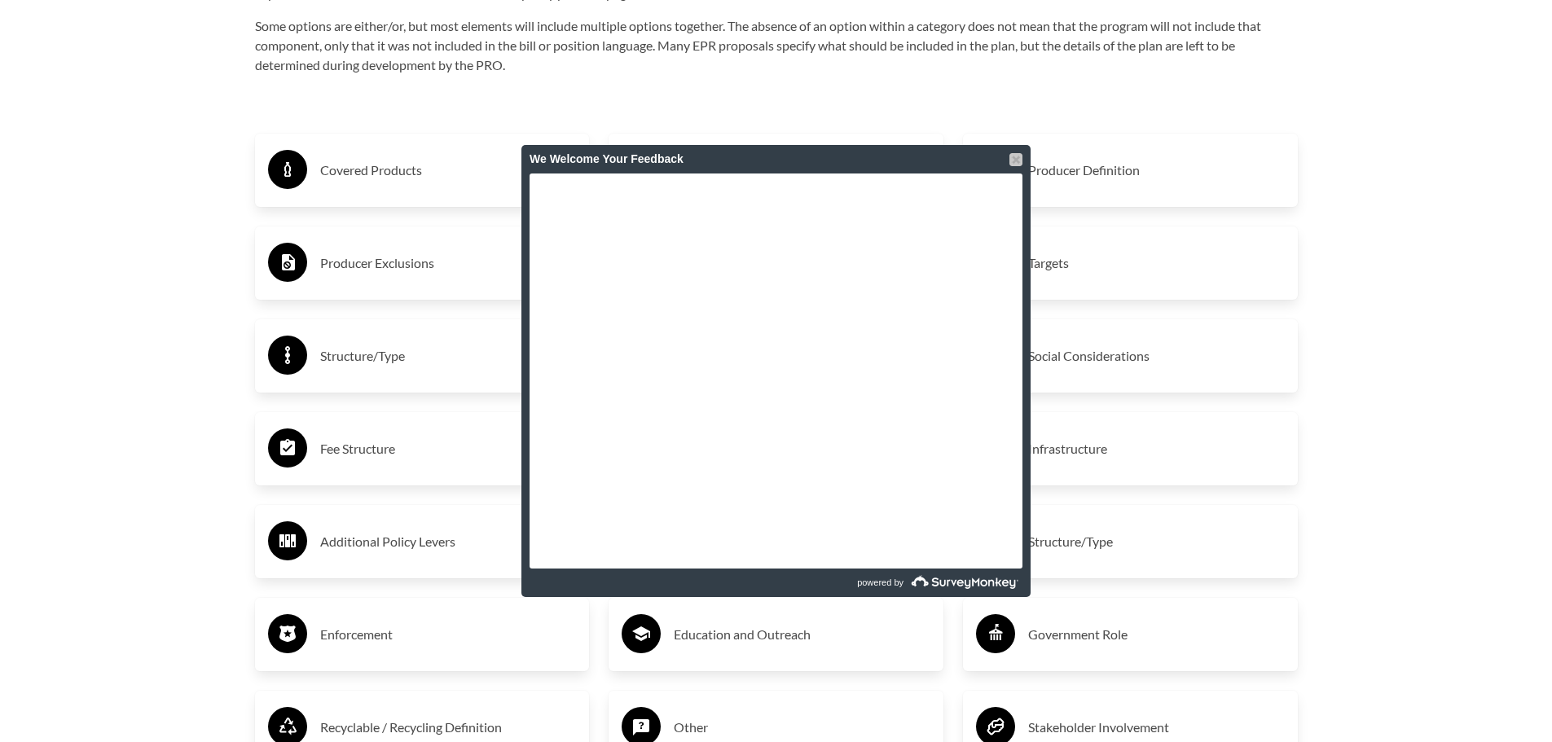
click at [1016, 160] on div at bounding box center [1015, 159] width 13 height 13
